Goal: Task Accomplishment & Management: Manage account settings

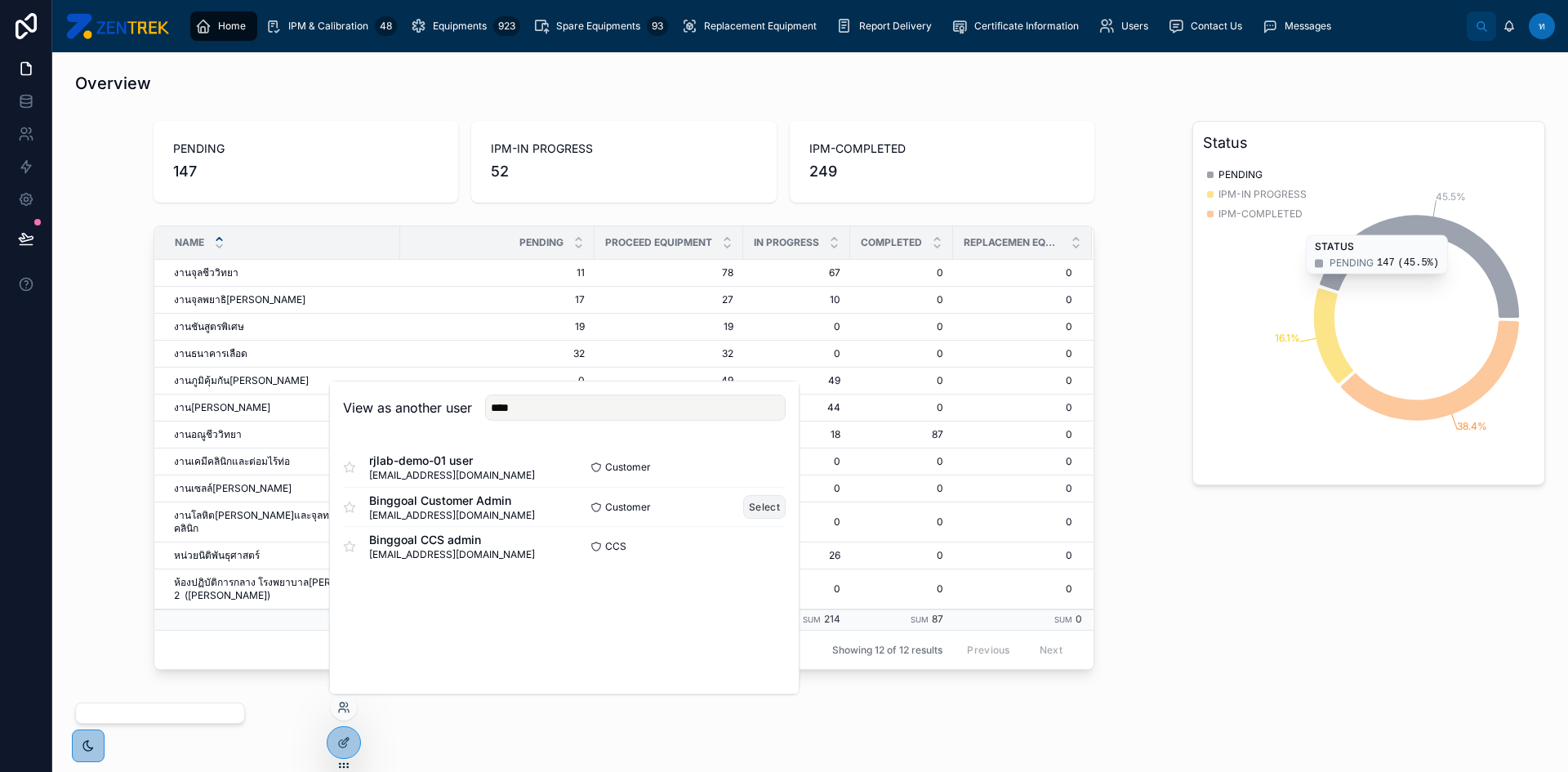
type input "****"
click at [763, 504] on button "Select" at bounding box center [765, 507] width 43 height 24
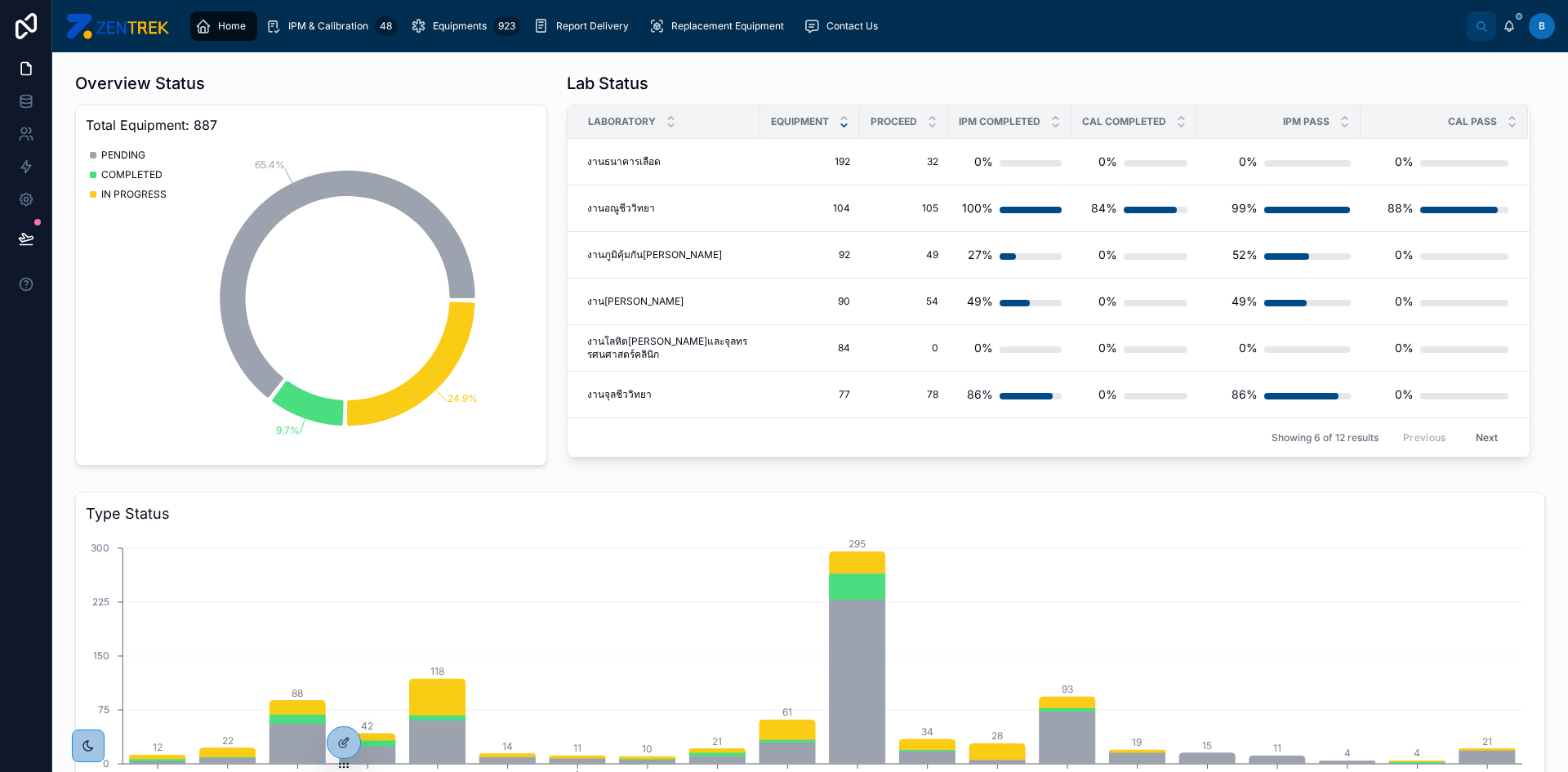
click at [1480, 440] on button "Next" at bounding box center [1487, 437] width 45 height 26
click at [1480, 440] on div "Lab Status Laboratory Equipment PROCEED IPM COMPLETED CAL COMPLETED IPM PASS CA…" at bounding box center [1048, 268] width 984 height 407
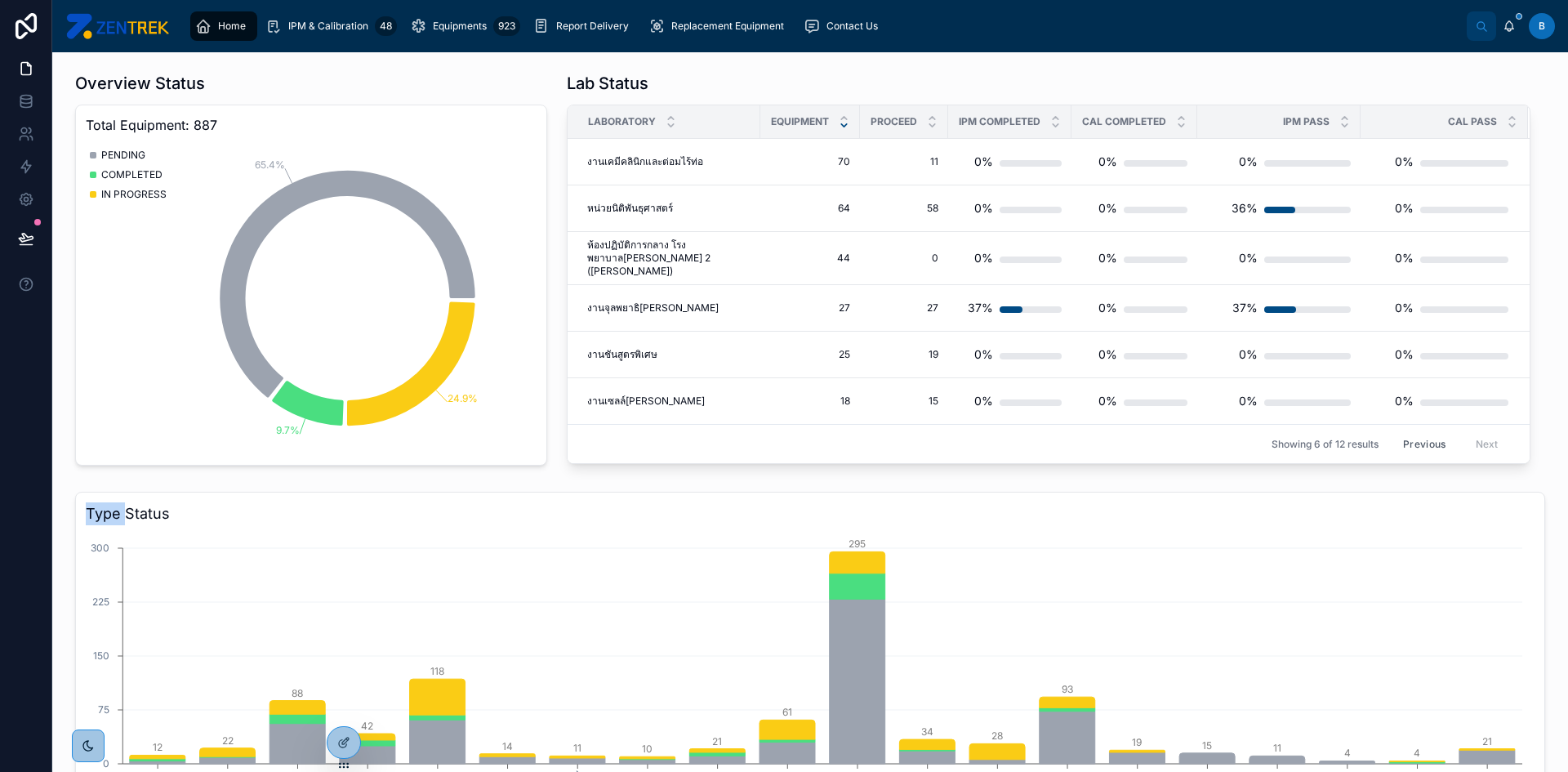
click at [1410, 431] on button "Previous" at bounding box center [1425, 444] width 65 height 26
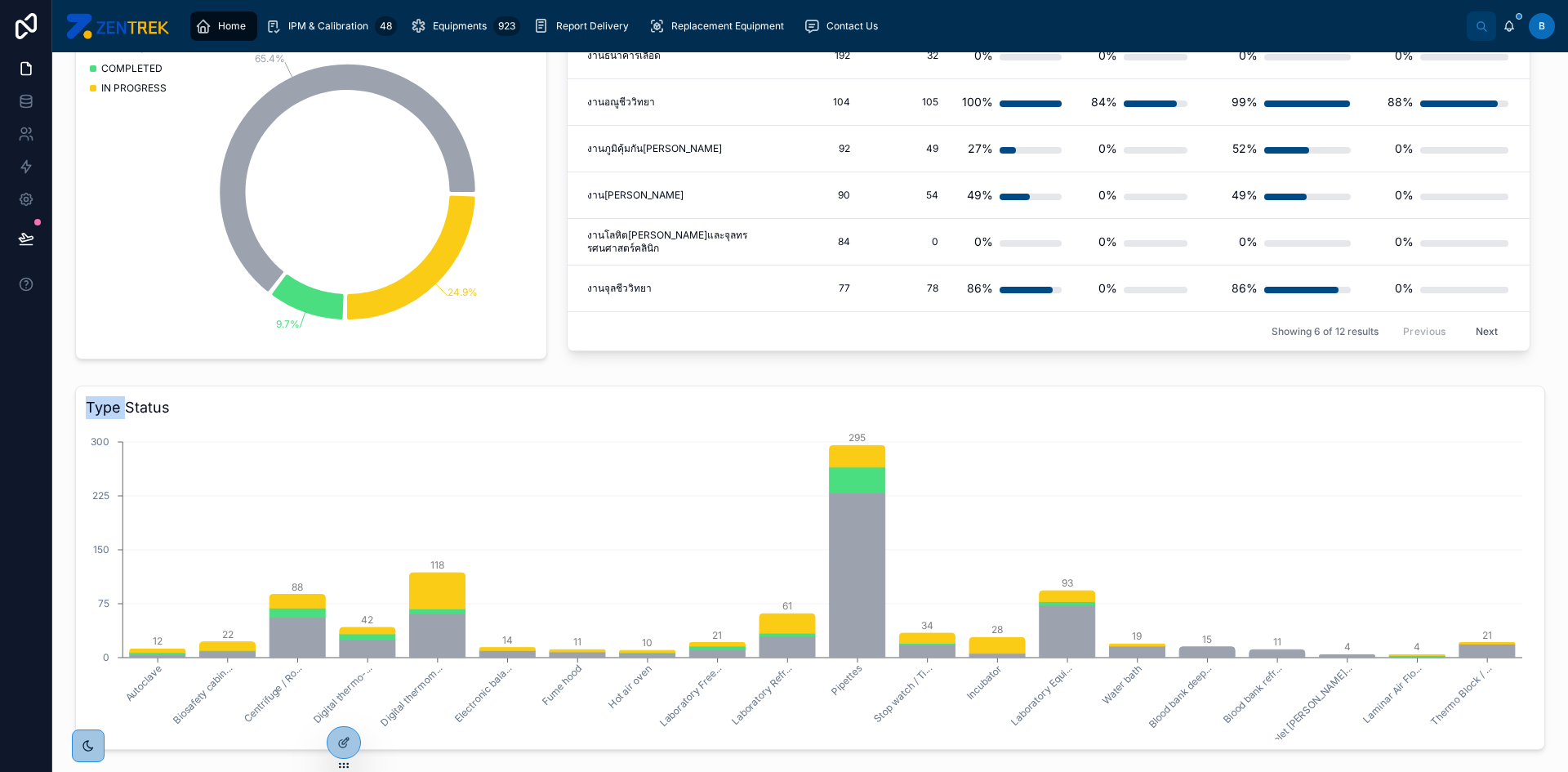
scroll to position [81, 0]
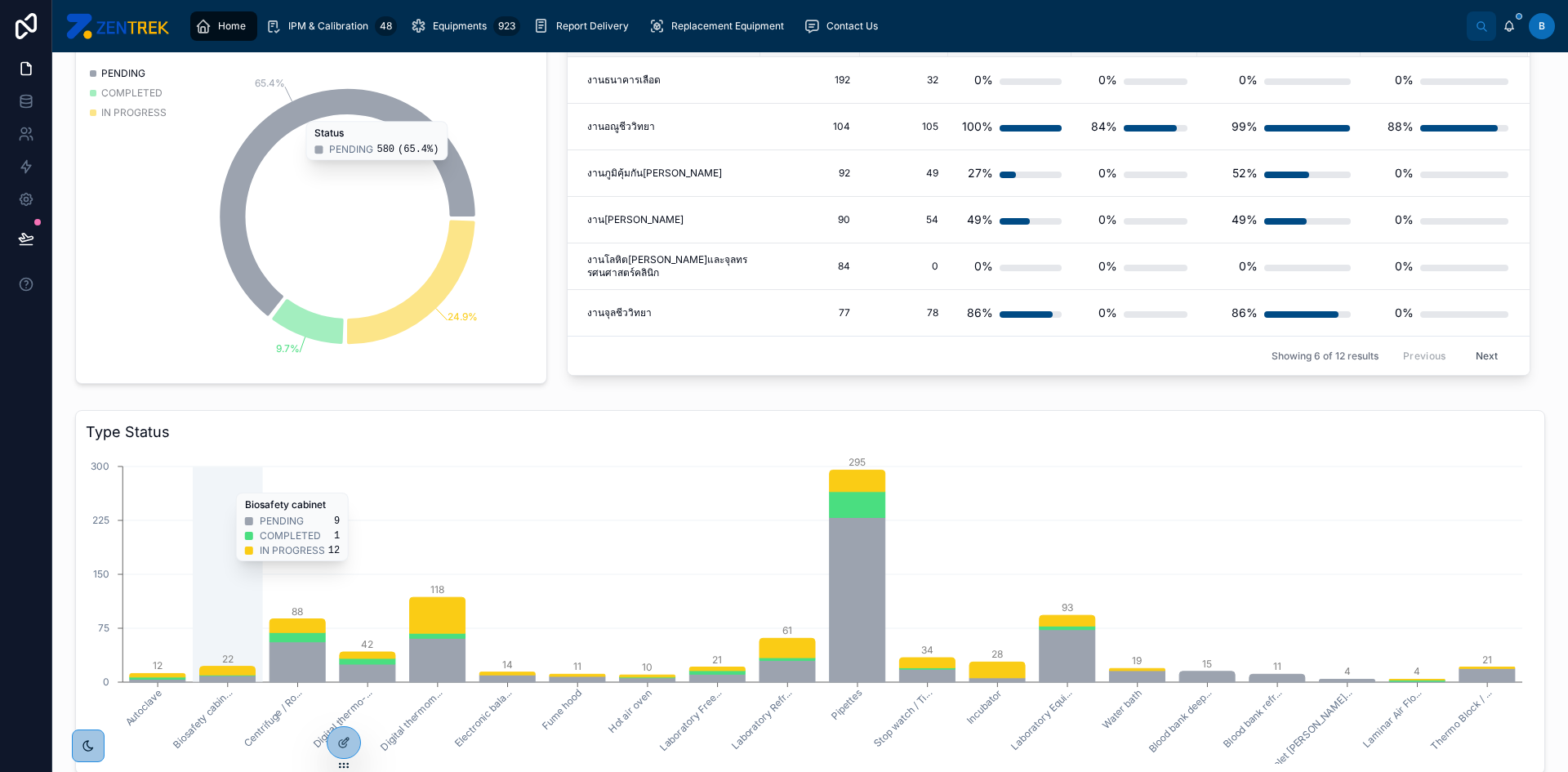
click at [247, 485] on icon "Autoclave Biosafety cabin... Centrifuge / Ro... Digital thermo-... Digital ther…" at bounding box center [804, 607] width 1437 height 314
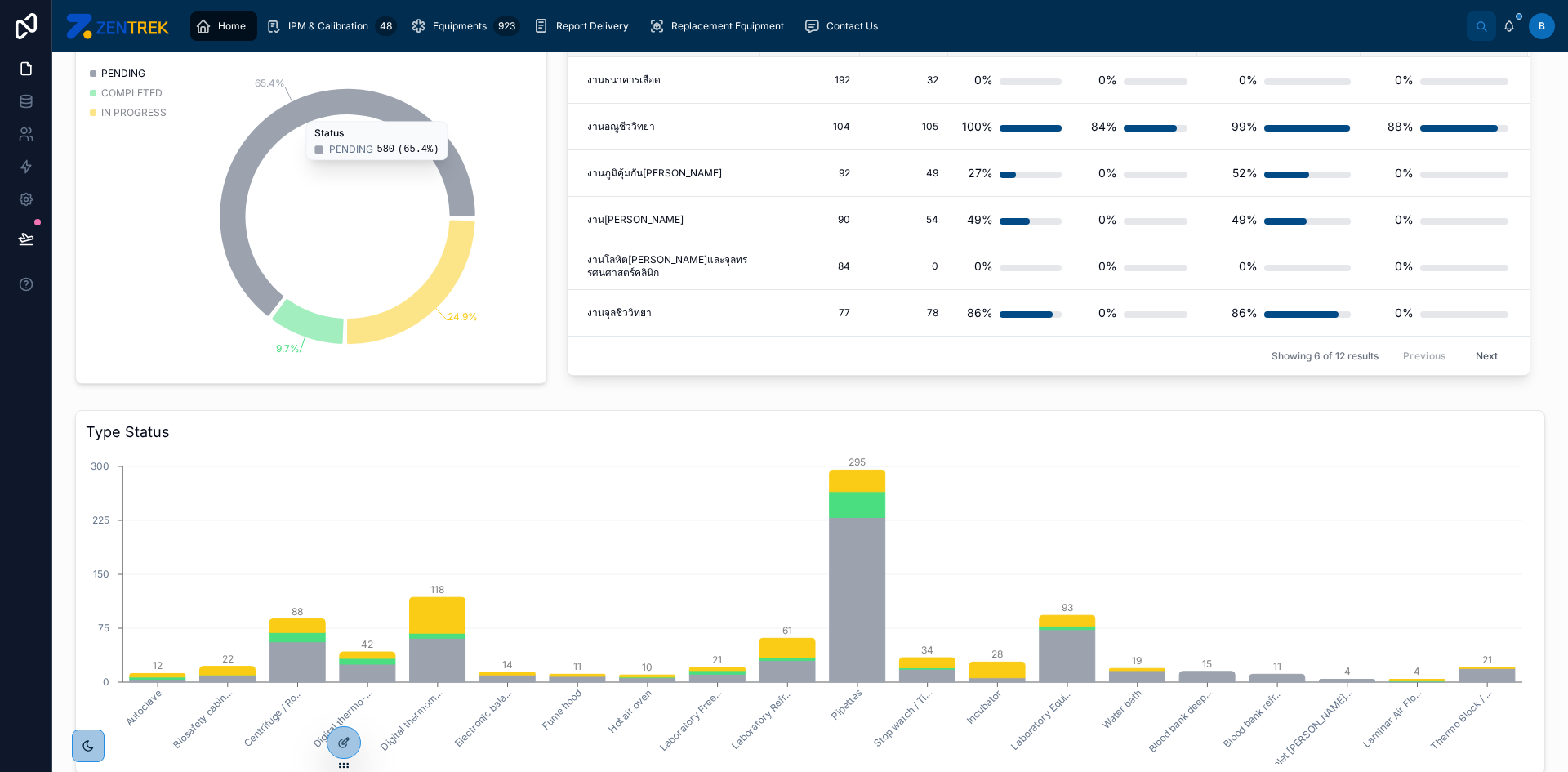
click at [269, 437] on h3 "Type Status" at bounding box center [810, 431] width 1449 height 23
click at [342, 703] on icon at bounding box center [341, 704] width 4 height 4
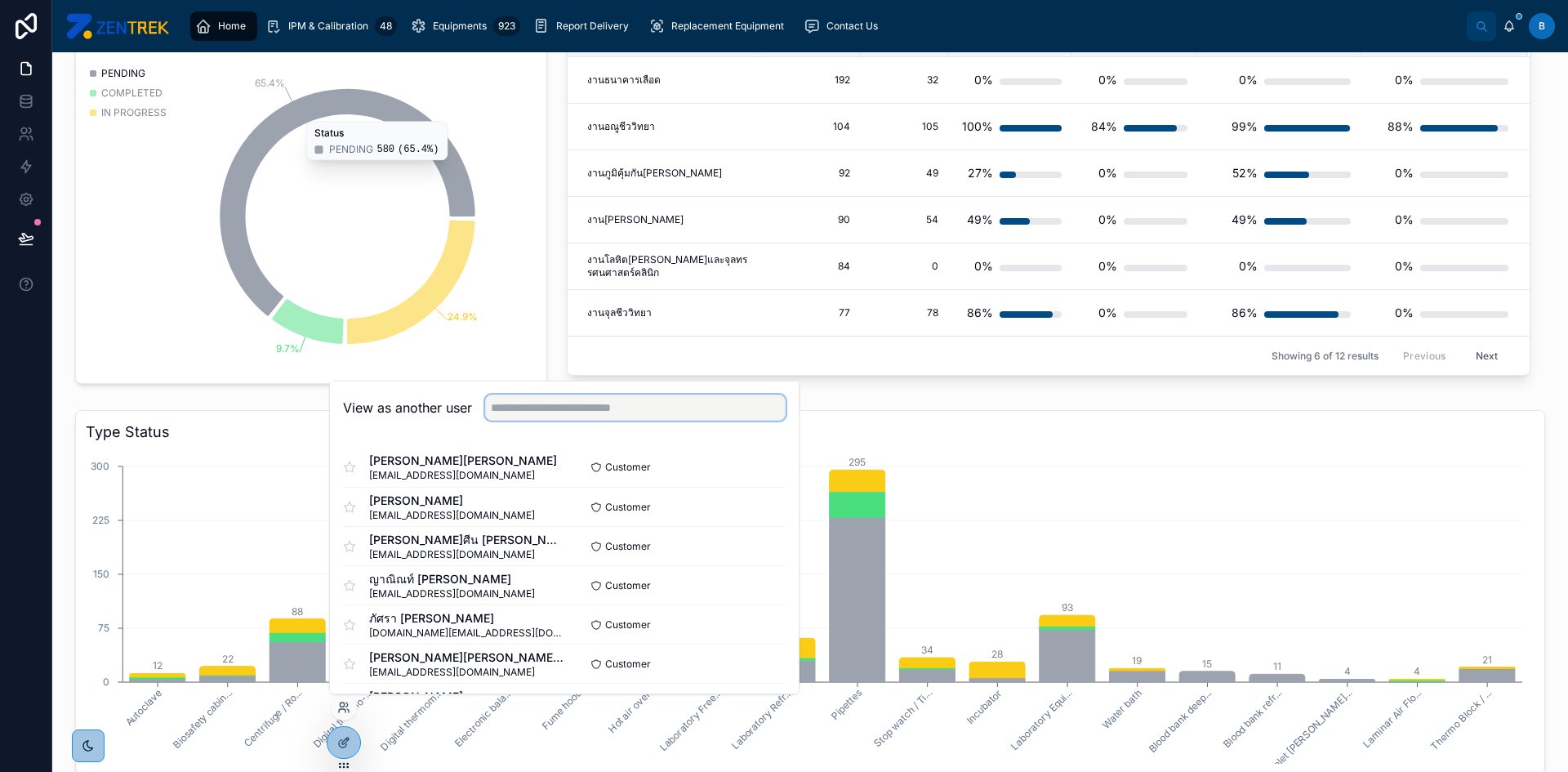
click at [557, 413] on input "text" at bounding box center [636, 407] width 300 height 26
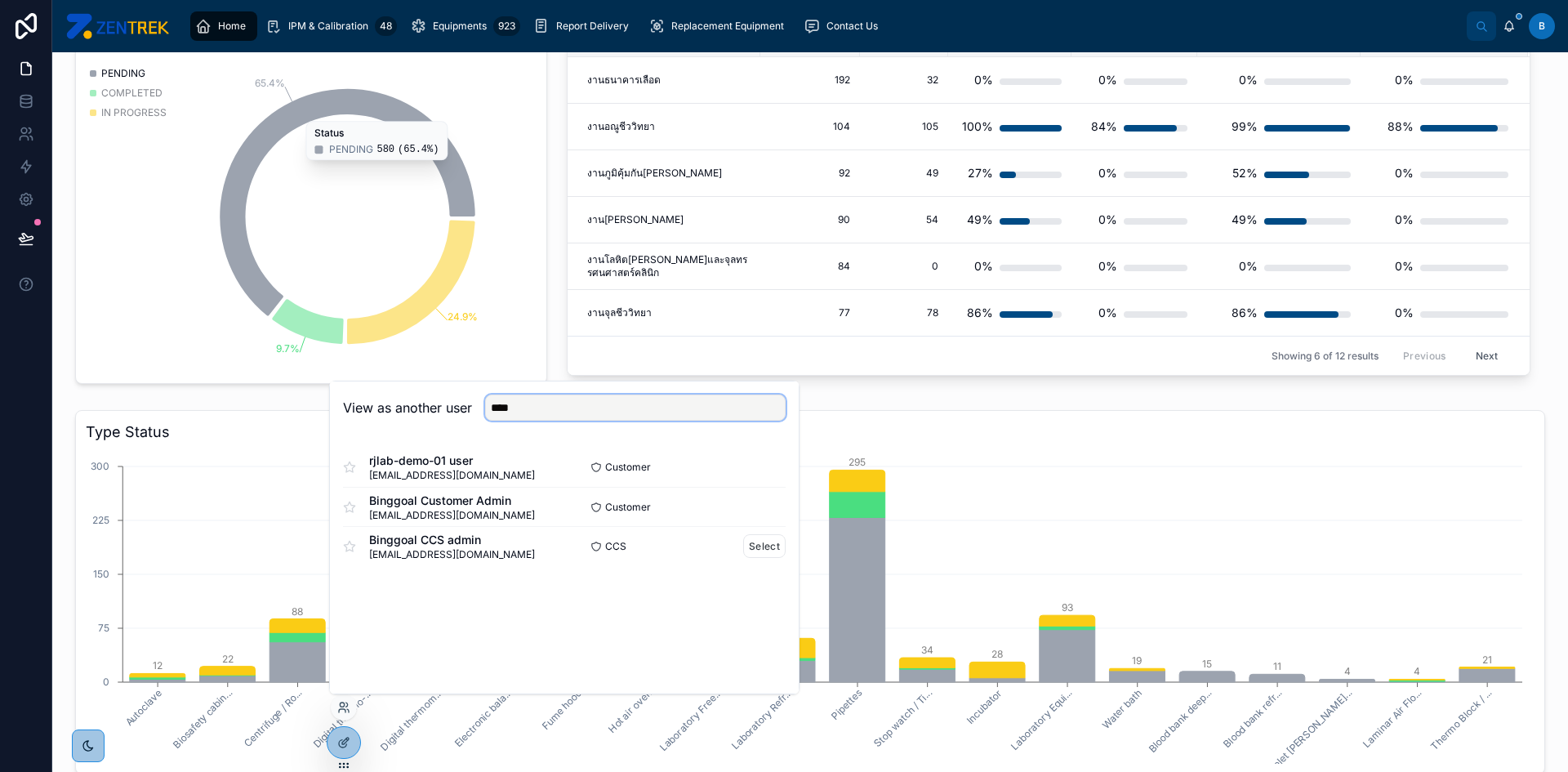
type input "****"
click at [550, 552] on div "Binggoal CCS admin [EMAIL_ADDRESS][DOMAIN_NAME]" at bounding box center [454, 546] width 221 height 29
click at [761, 552] on button "Select" at bounding box center [765, 546] width 43 height 24
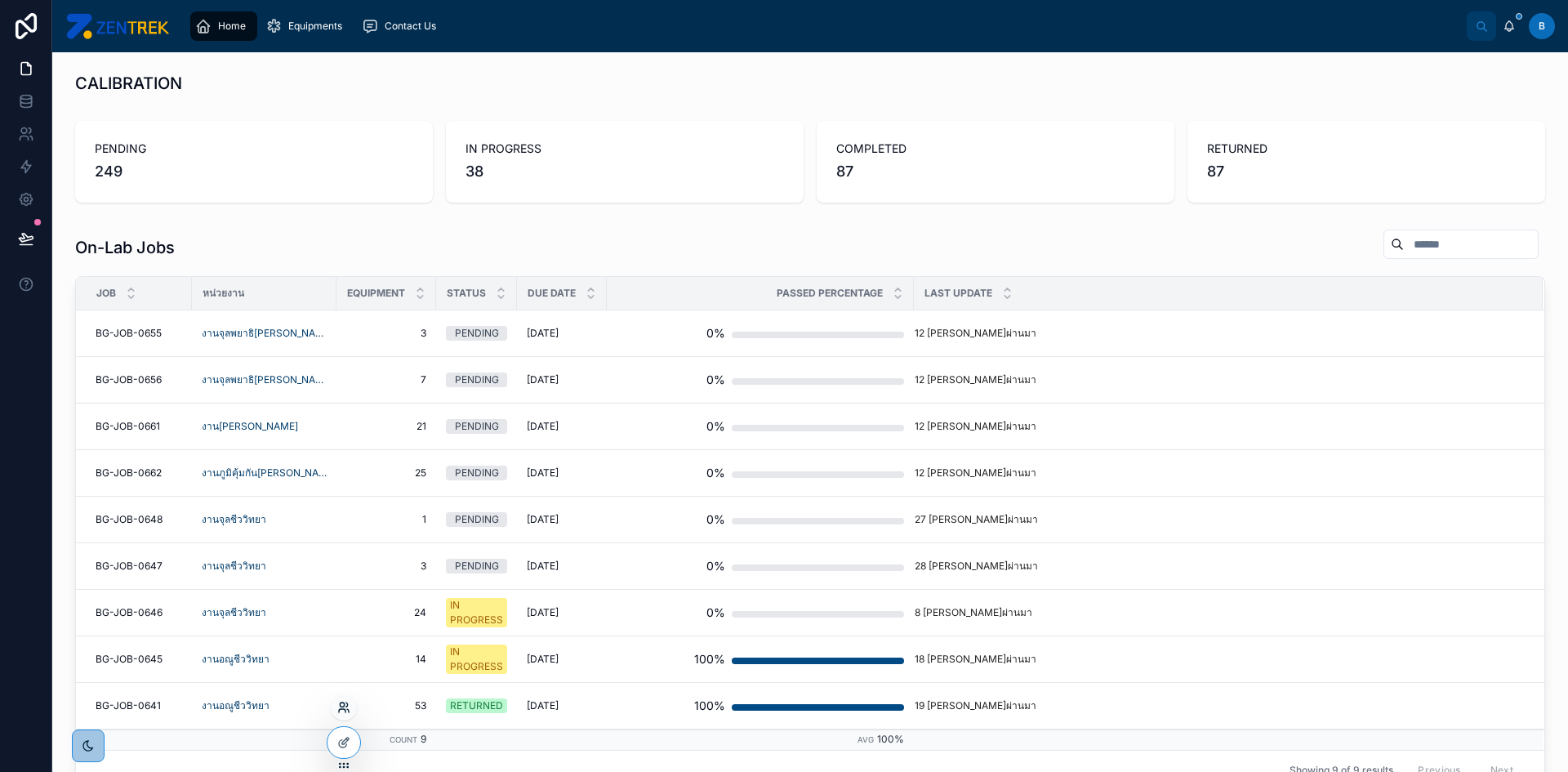
click at [346, 710] on icon at bounding box center [342, 711] width 7 height 3
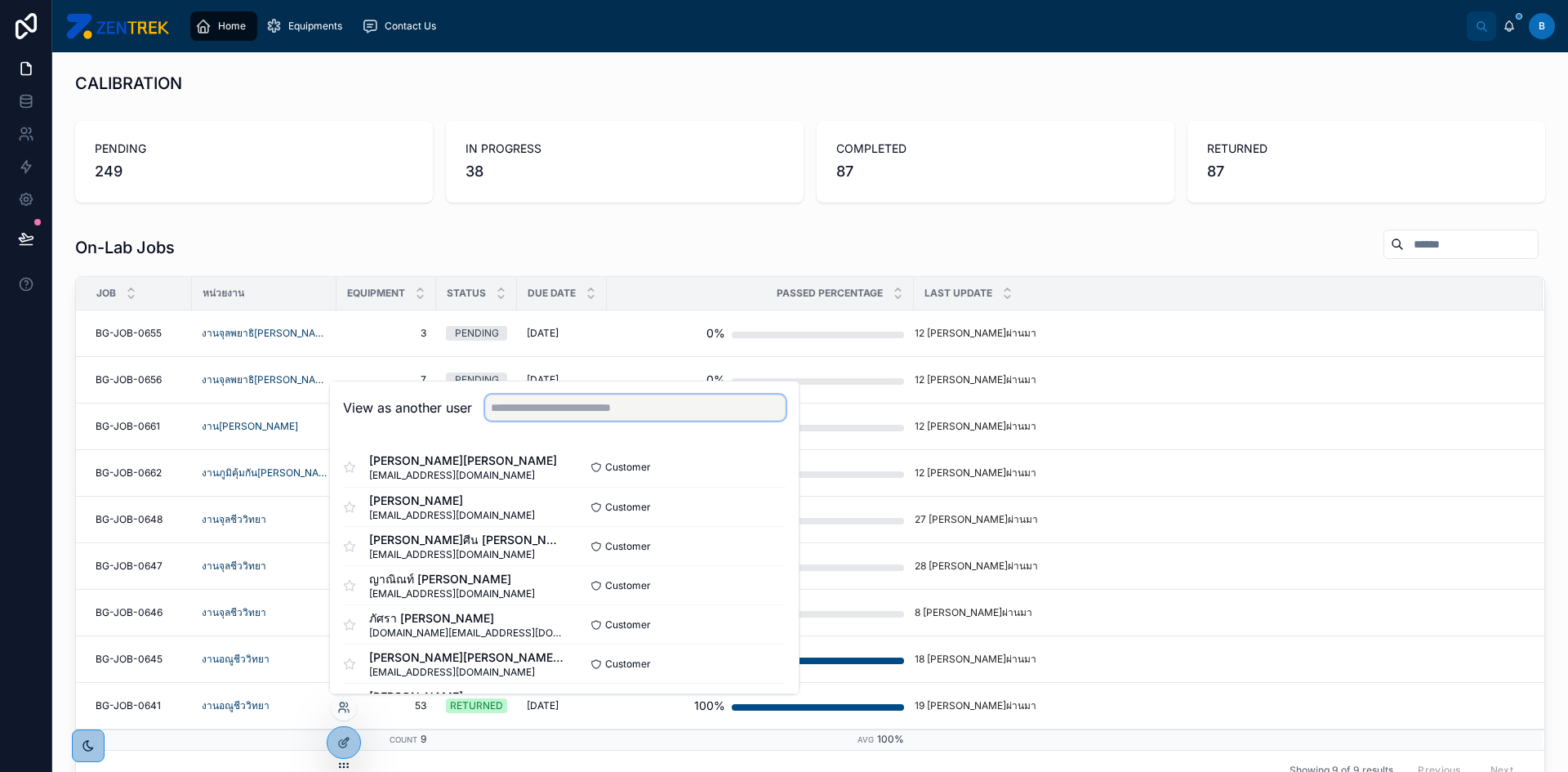
click at [557, 398] on input "text" at bounding box center [636, 407] width 300 height 26
type input "*"
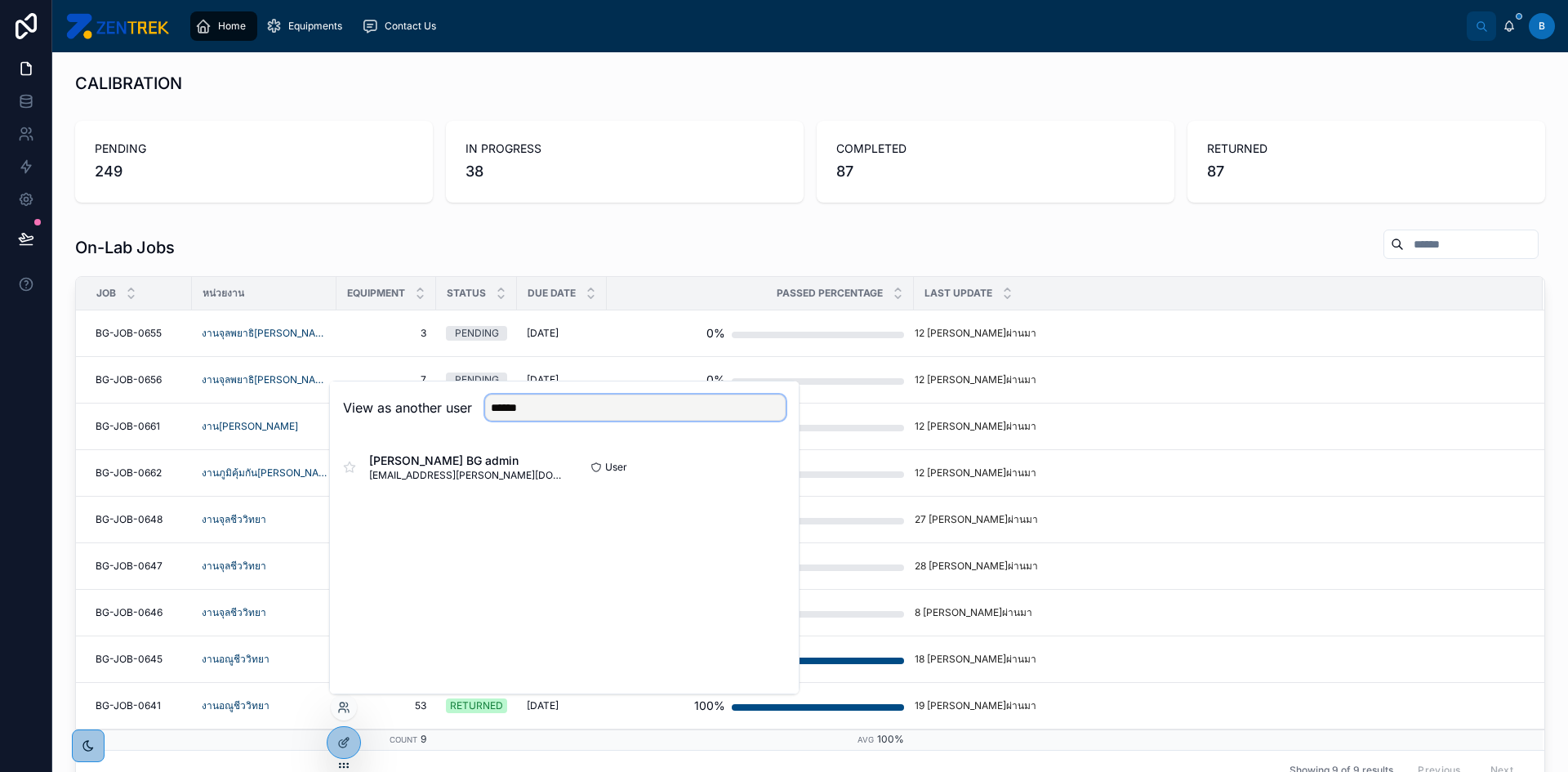
type input "******"
click at [0, 0] on button "Select" at bounding box center [0, 0] width 0 height 0
